Goal: Task Accomplishment & Management: Manage account settings

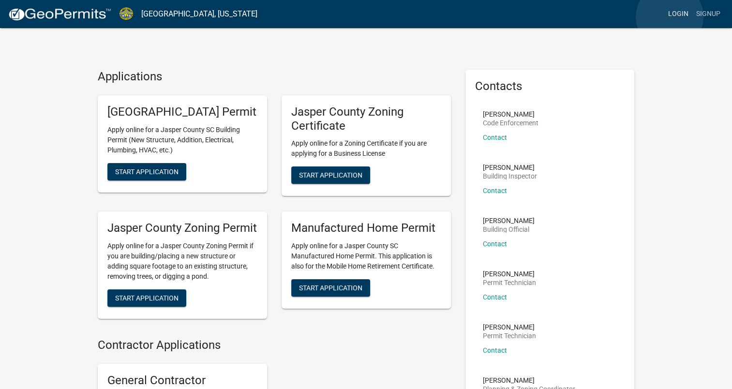
click at [670, 17] on link "Login" at bounding box center [679, 14] width 28 height 18
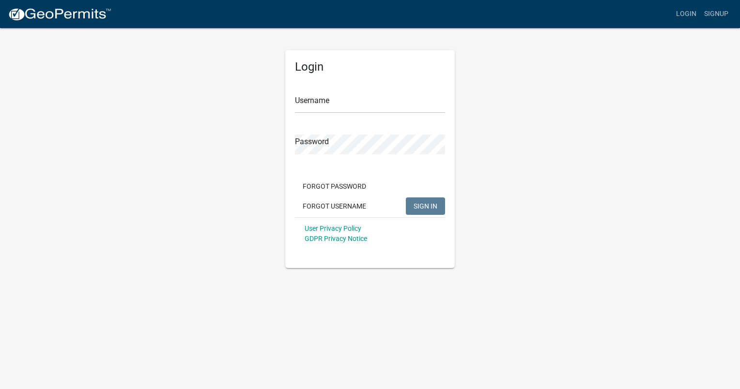
click at [374, 86] on div "Username" at bounding box center [370, 96] width 150 height 33
click at [361, 108] on input "Username" at bounding box center [370, 103] width 150 height 20
type input "j"
